Goal: Task Accomplishment & Management: Manage account settings

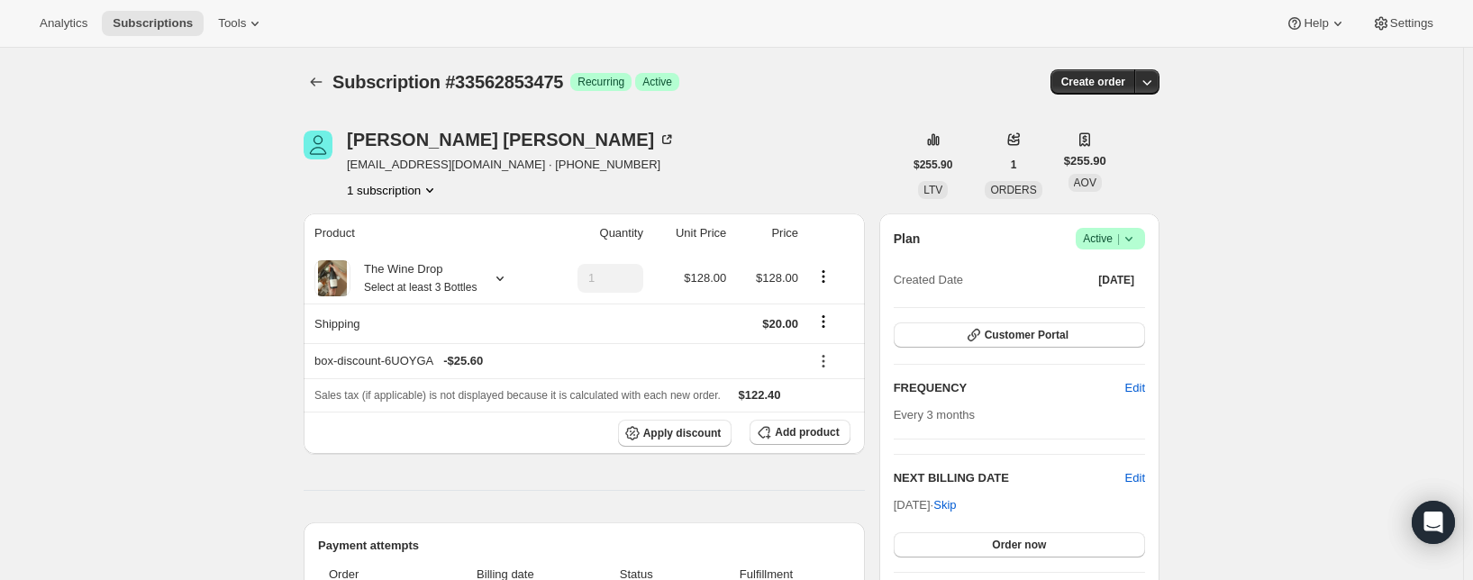
click at [230, 338] on div "Subscription #33562853475. This page is ready Subscription #33562853475 Success…" at bounding box center [731, 585] width 1463 height 1074
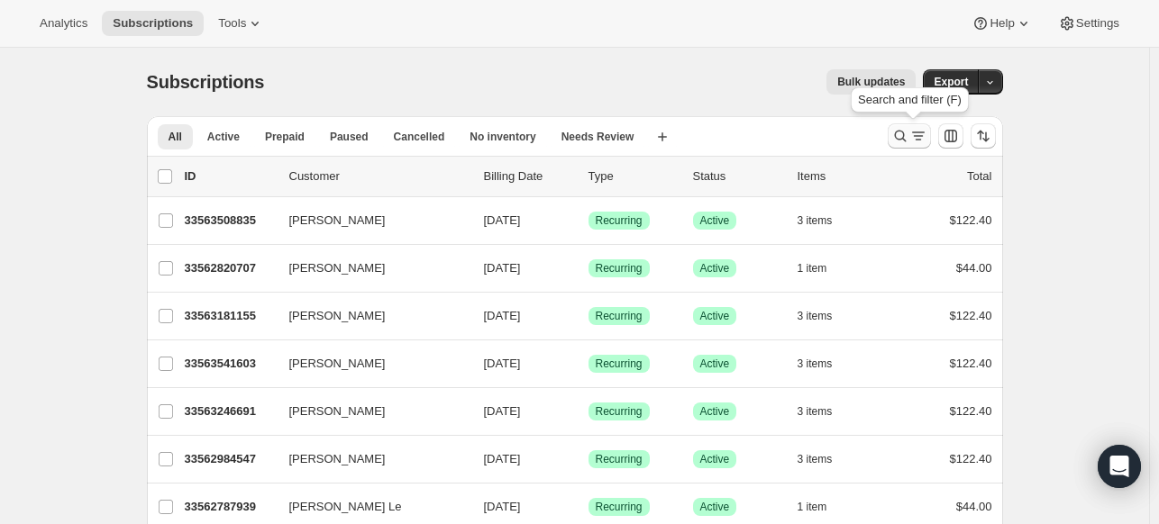
click at [897, 139] on icon "Search and filter results" at bounding box center [900, 136] width 18 height 18
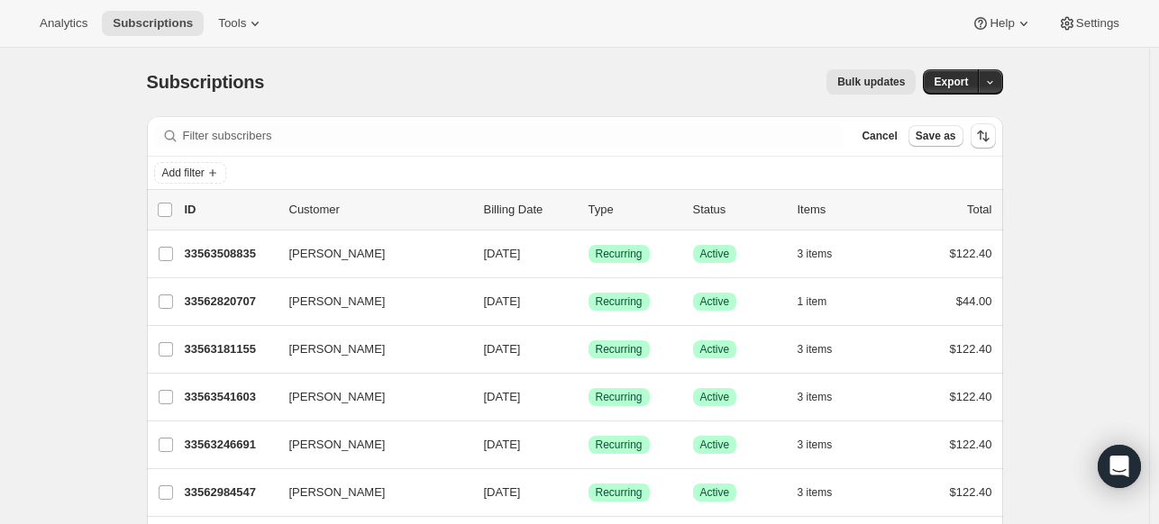
click at [896, 139] on span "Cancel" at bounding box center [878, 136] width 35 height 14
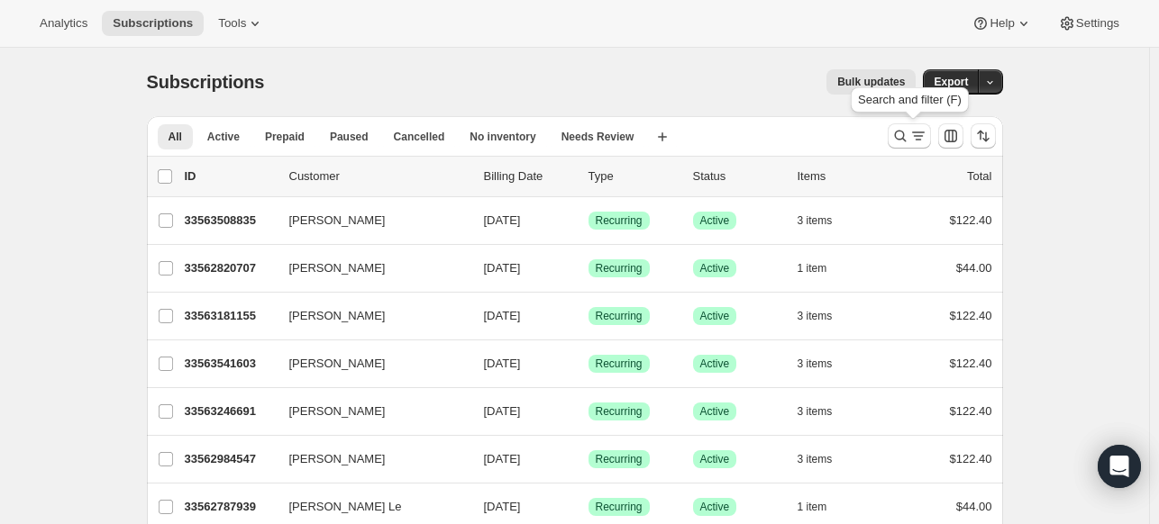
click at [897, 139] on icon "Search and filter results" at bounding box center [900, 136] width 18 height 18
